Goal: Transaction & Acquisition: Purchase product/service

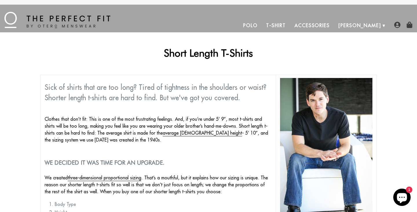
click at [290, 26] on link "T-Shirt" at bounding box center [276, 26] width 28 height 14
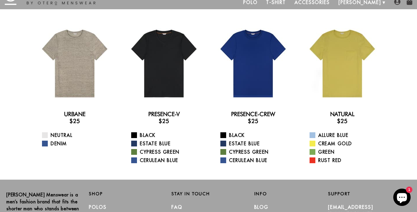
scroll to position [24, 0]
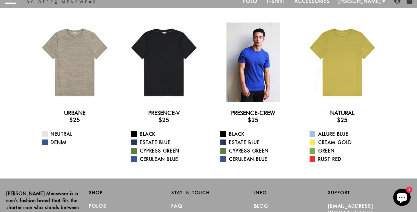
click at [273, 71] on div at bounding box center [253, 63] width 80 height 80
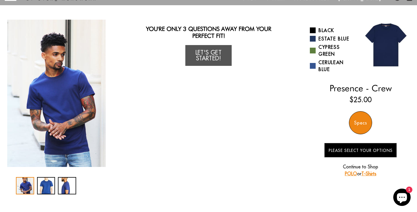
scroll to position [38, 0]
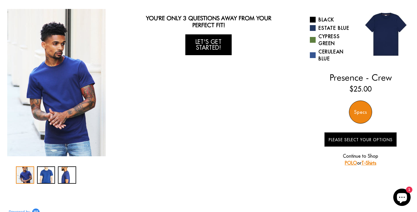
click at [216, 49] on link "Let's Get Started!" at bounding box center [208, 44] width 46 height 21
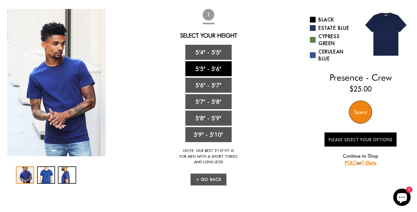
click at [213, 71] on link "5'5" - 5'6"" at bounding box center [208, 68] width 46 height 15
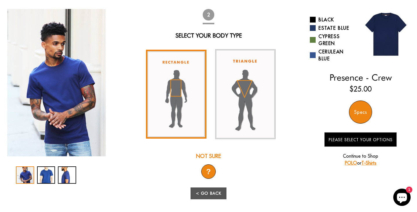
click at [176, 80] on img at bounding box center [176, 94] width 60 height 89
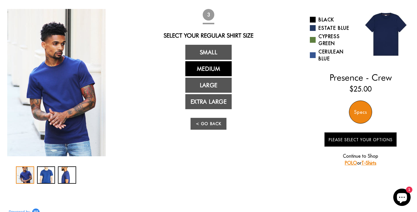
click at [206, 70] on link "Medium" at bounding box center [208, 68] width 46 height 15
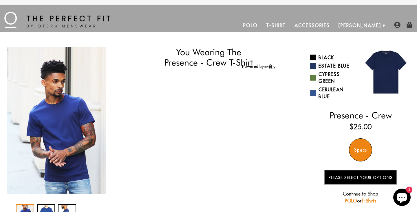
scroll to position [-1, 0]
select select "55-56"
select select "M"
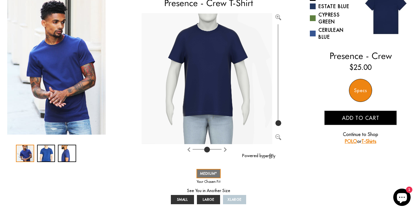
scroll to position [82, 0]
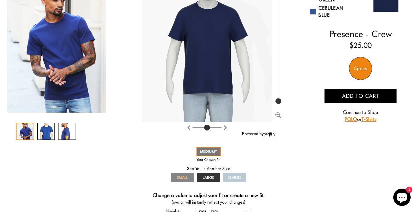
click at [182, 179] on span "SMALL" at bounding box center [182, 178] width 11 height 4
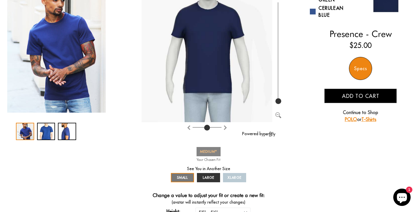
click at [214, 154] on span "MEDIUM" at bounding box center [208, 152] width 17 height 4
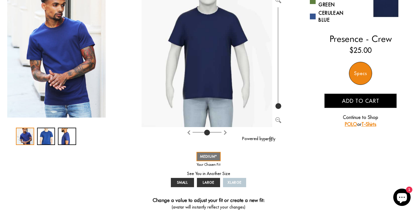
scroll to position [78, 0]
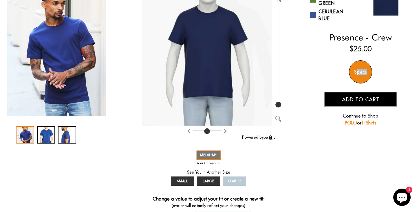
click at [356, 75] on div "Specs" at bounding box center [360, 71] width 23 height 23
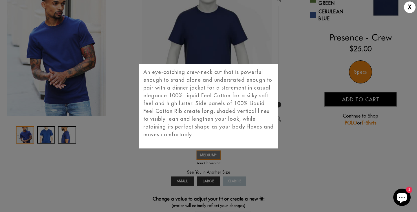
click at [287, 63] on div "X An eye-catching crew-neck cut that is powerful enough to stand alone and unde…" at bounding box center [208, 106] width 417 height 212
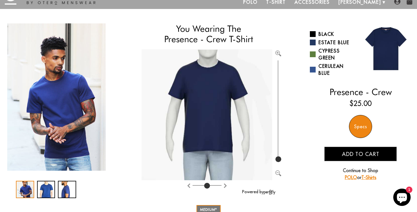
scroll to position [23, 0]
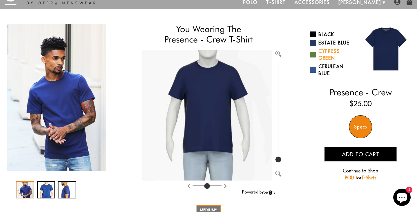
click at [322, 54] on link "Cypress Green" at bounding box center [333, 55] width 46 height 14
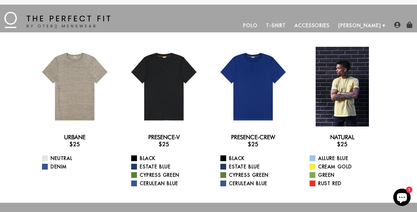
click at [339, 87] on div at bounding box center [342, 87] width 80 height 80
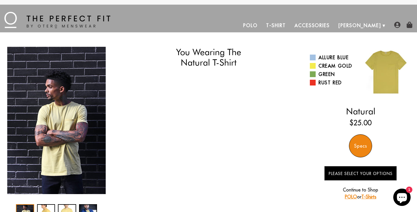
select select "55-56"
select select "M"
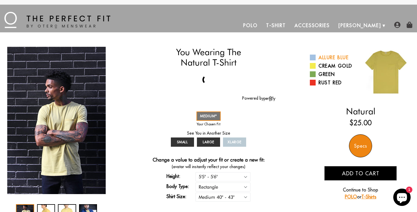
click at [337, 58] on link "Allure Blue" at bounding box center [333, 57] width 46 height 7
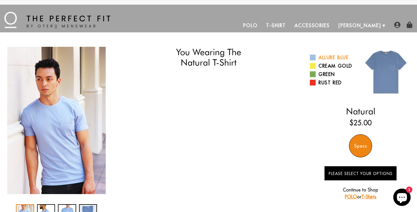
select select "55-56"
select select "M"
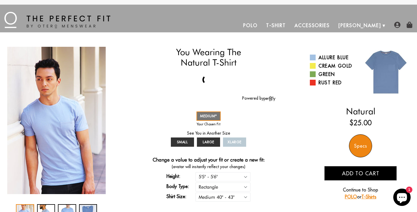
click at [290, 23] on link "T-Shirt" at bounding box center [276, 26] width 28 height 14
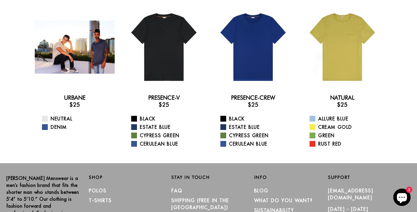
click at [81, 49] on div at bounding box center [75, 47] width 80 height 80
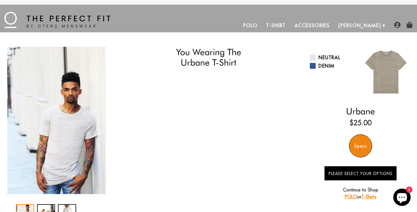
select select "55-56"
select select "M"
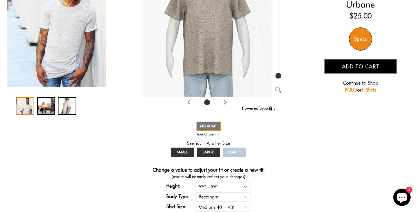
scroll to position [110, 0]
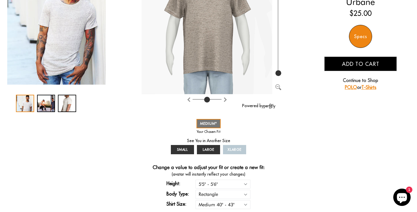
click at [360, 35] on div "Specs" at bounding box center [360, 36] width 23 height 23
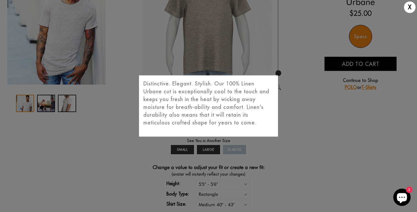
click at [407, 5] on div "X" at bounding box center [410, 7] width 12 height 12
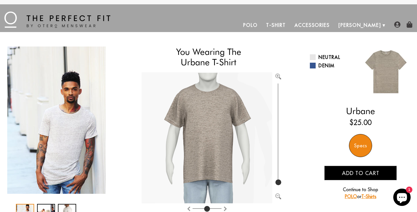
scroll to position [3, 0]
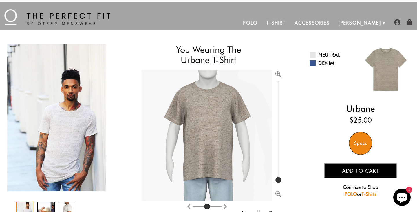
click at [327, 20] on link "Accessories" at bounding box center [312, 23] width 44 height 14
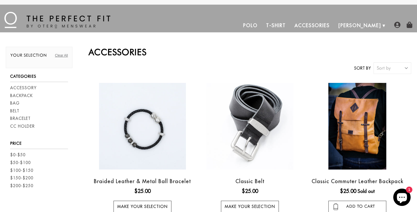
click at [262, 25] on link "Polo" at bounding box center [250, 26] width 23 height 14
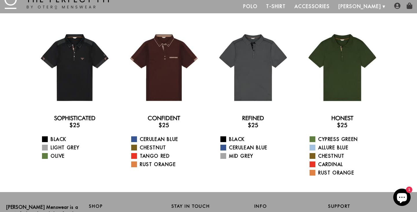
scroll to position [18, 0]
